Goal: Information Seeking & Learning: Check status

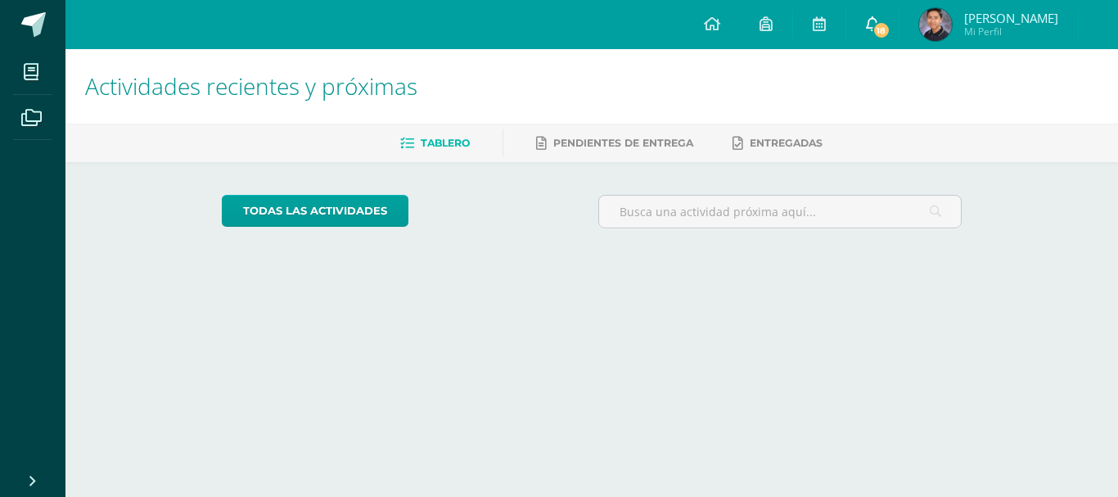
click at [872, 31] on link "18" at bounding box center [872, 24] width 52 height 49
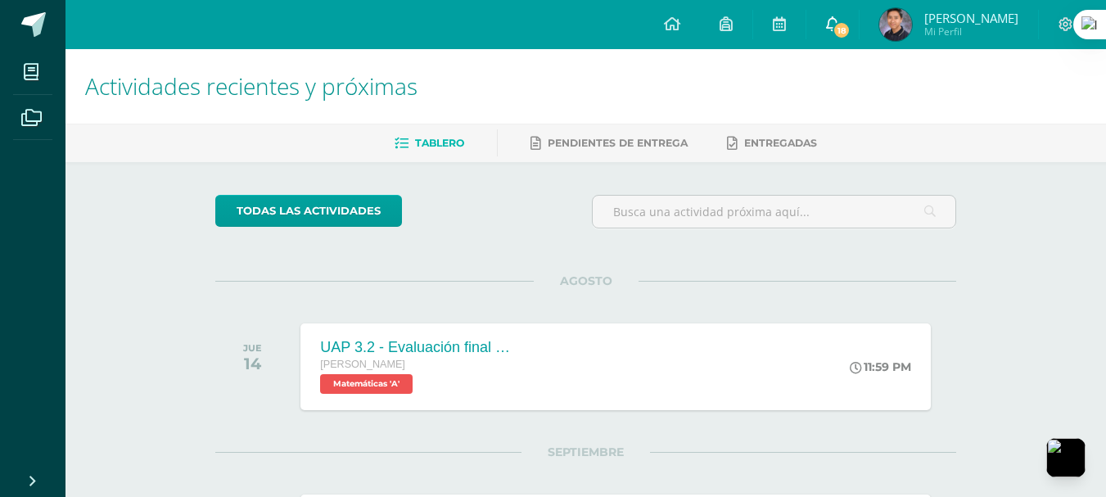
click at [838, 16] on span at bounding box center [832, 25] width 13 height 18
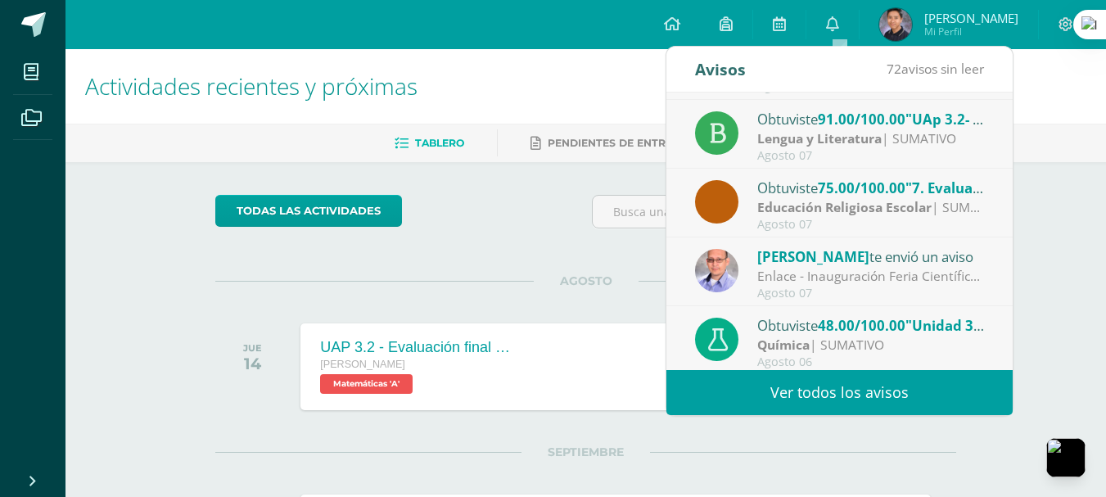
scroll to position [273, 0]
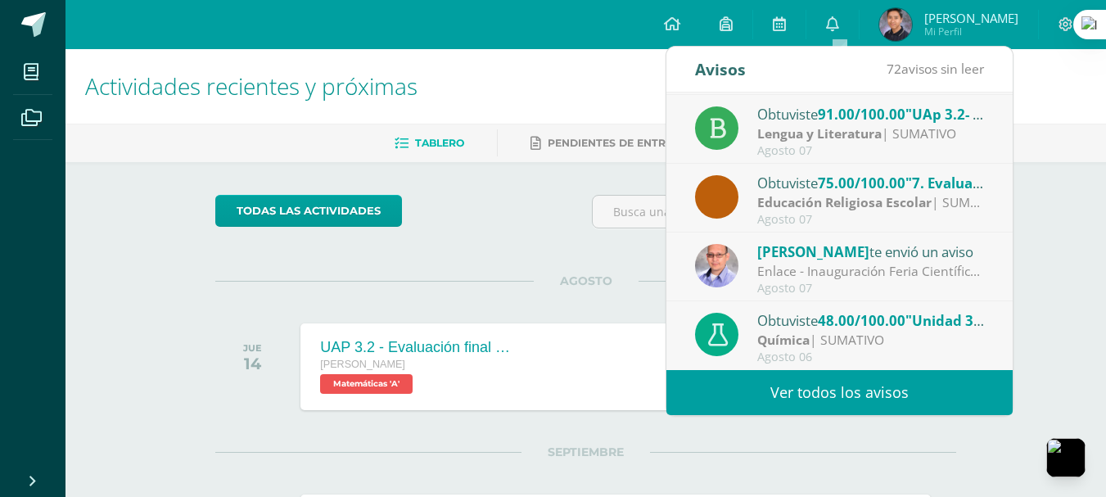
click at [909, 27] on img at bounding box center [895, 24] width 33 height 33
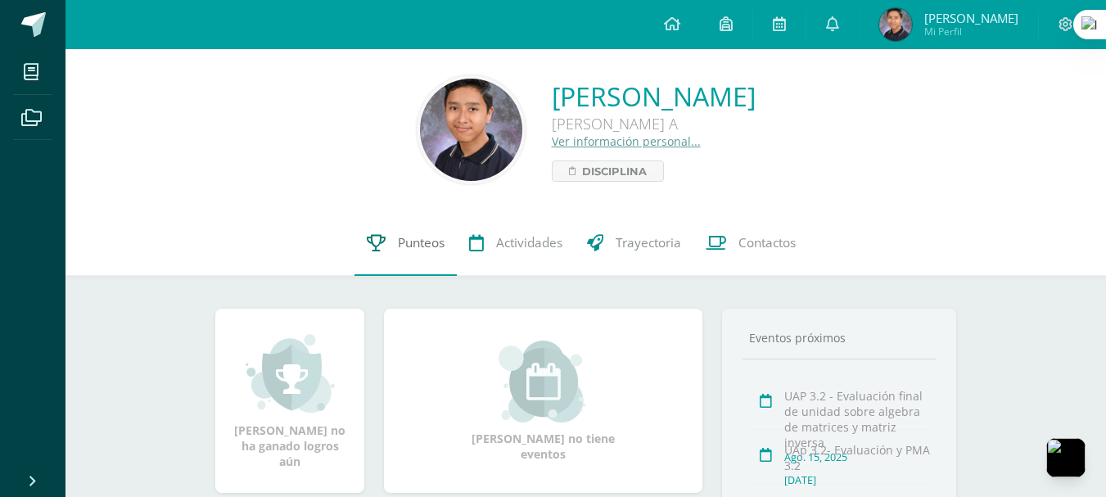
click at [426, 240] on span "Punteos" at bounding box center [421, 242] width 47 height 17
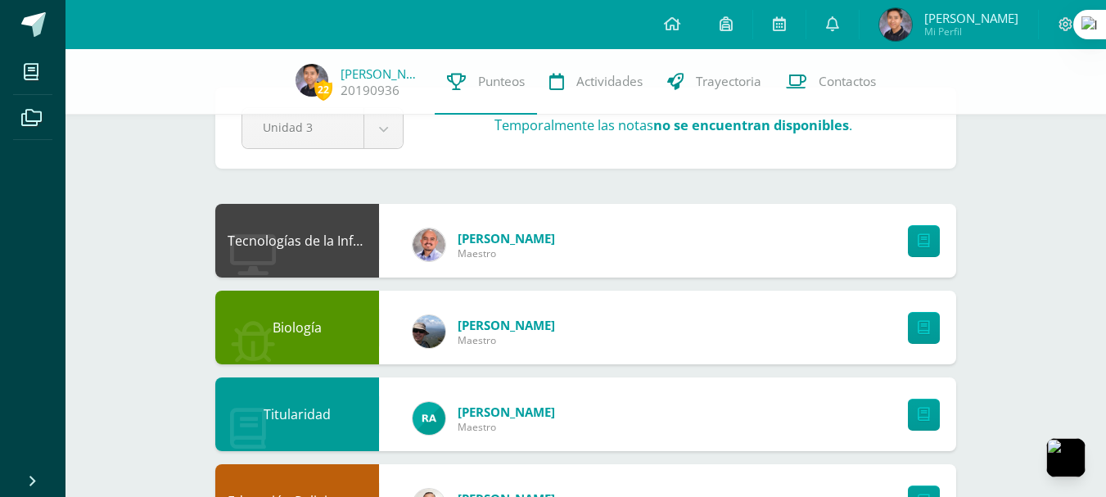
scroll to position [82, 0]
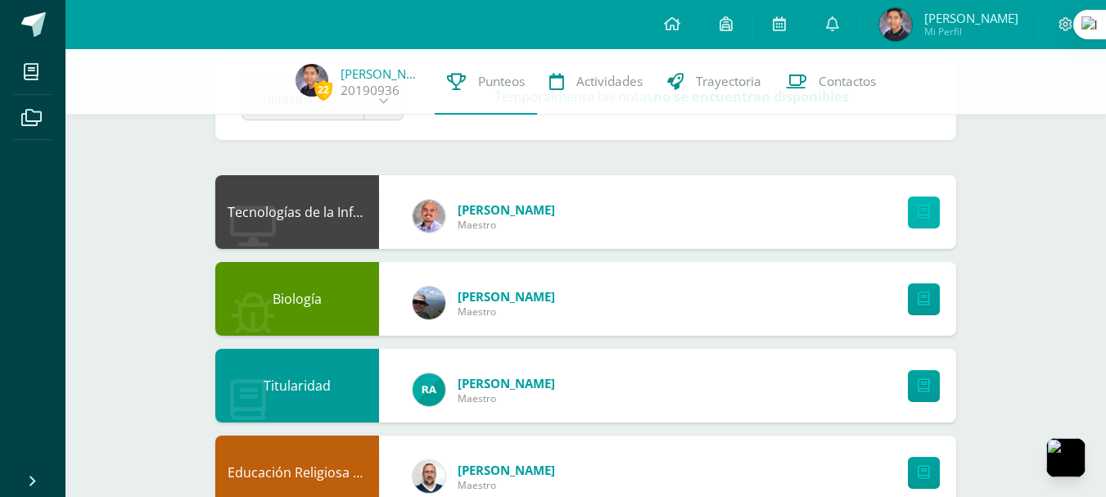
click at [927, 211] on icon at bounding box center [924, 212] width 12 height 14
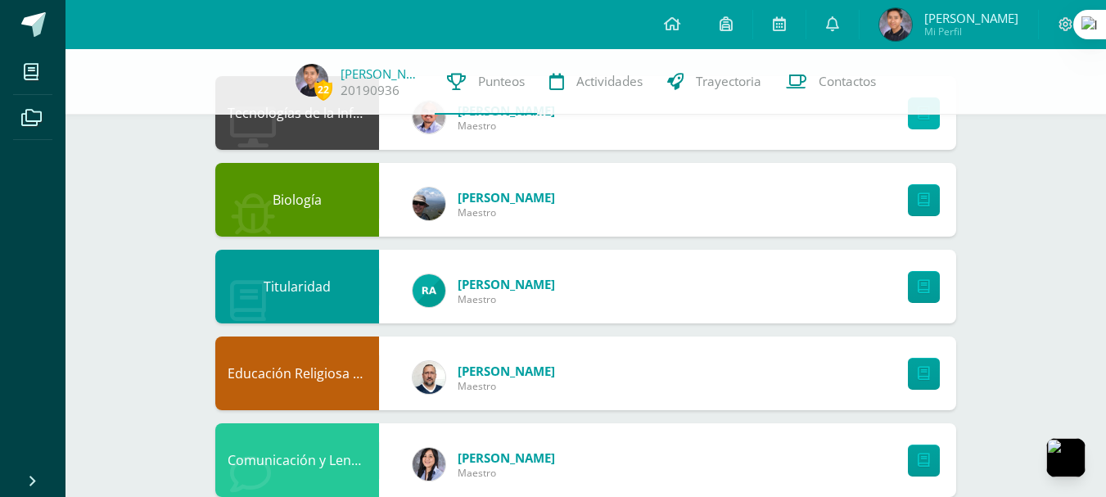
scroll to position [171, 0]
